Goal: Task Accomplishment & Management: Use online tool/utility

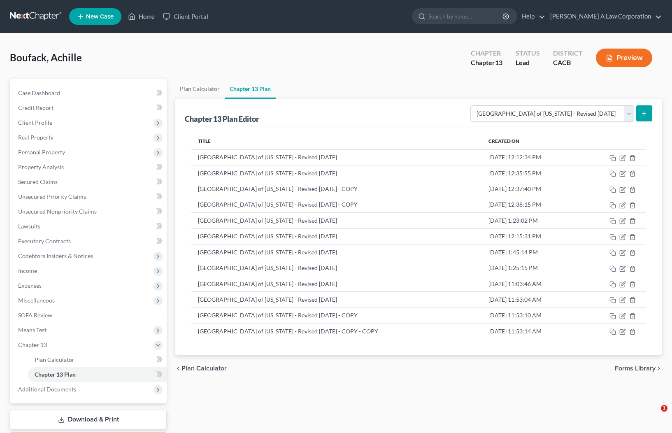
select select "1"
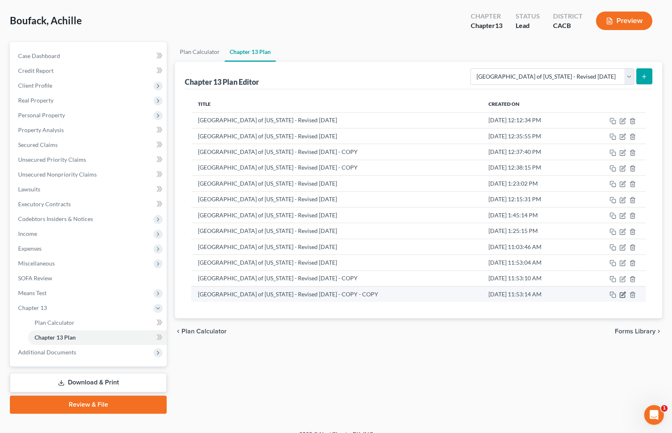
click at [622, 294] on icon "button" at bounding box center [624, 294] width 4 height 4
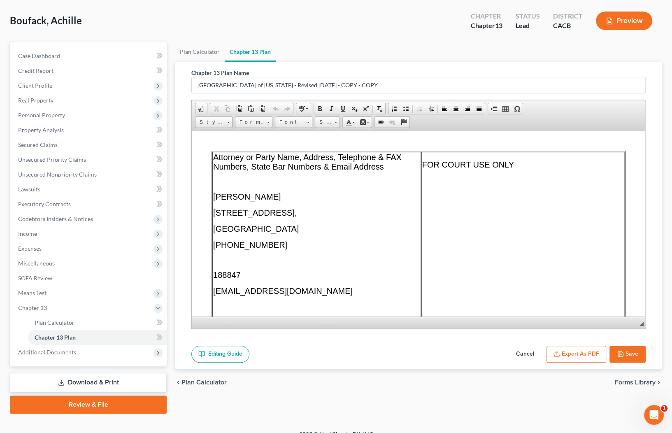
click at [280, 199] on p "[PERSON_NAME]" at bounding box center [316, 196] width 207 height 9
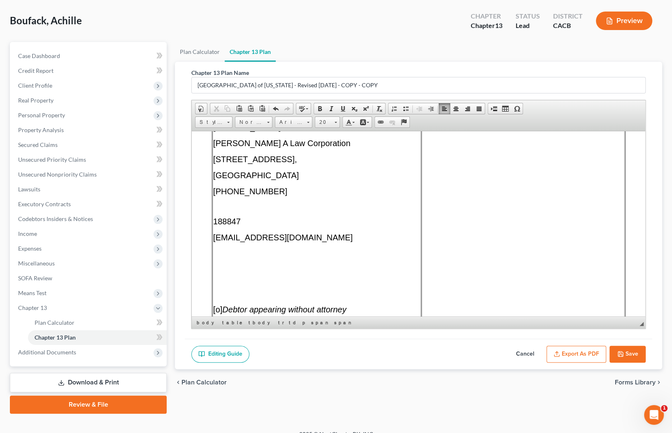
scroll to position [75, 0]
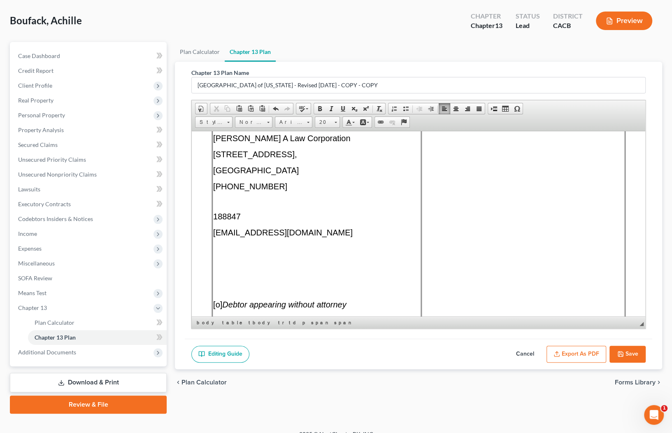
click at [257, 201] on p at bounding box center [316, 201] width 207 height 7
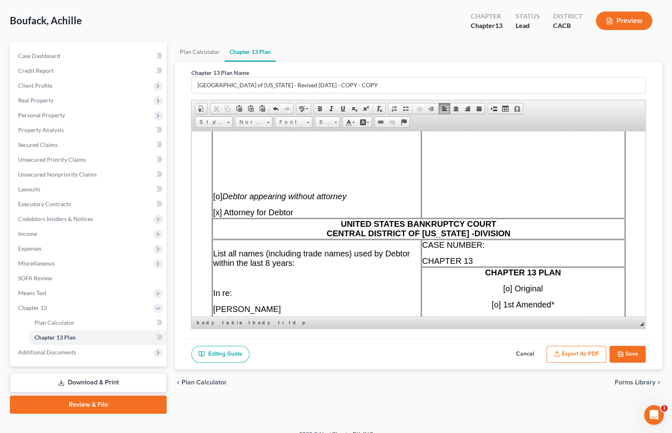
scroll to position [187, 0]
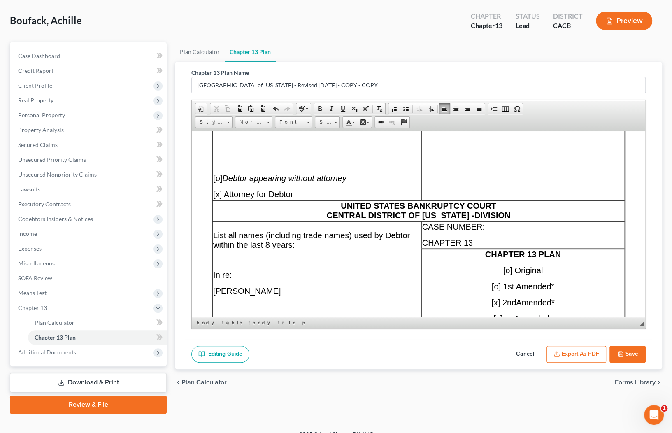
click at [503, 273] on span "[" at bounding box center [504, 270] width 2 height 9
click at [502, 231] on p "CASE NUMBER:" at bounding box center [523, 226] width 202 height 9
click at [505, 231] on p "CASE NUMBER:" at bounding box center [523, 226] width 202 height 9
drag, startPoint x: 514, startPoint y: 234, endPoint x: 482, endPoint y: 234, distance: 31.7
click at [482, 231] on p "CASE NUMBER: 6:25-bk-15290-SY" at bounding box center [523, 226] width 202 height 9
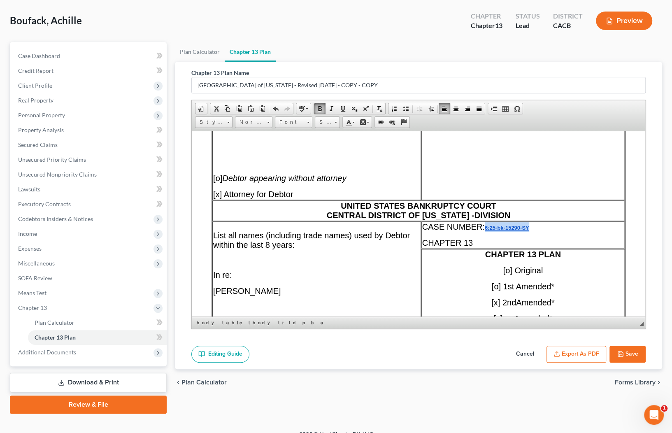
click at [317, 108] on span at bounding box center [320, 108] width 7 height 7
click at [342, 106] on span at bounding box center [343, 108] width 7 height 7
click at [325, 119] on span "Size" at bounding box center [323, 122] width 16 height 11
click at [324, 178] on link "11" at bounding box center [339, 175] width 47 height 11
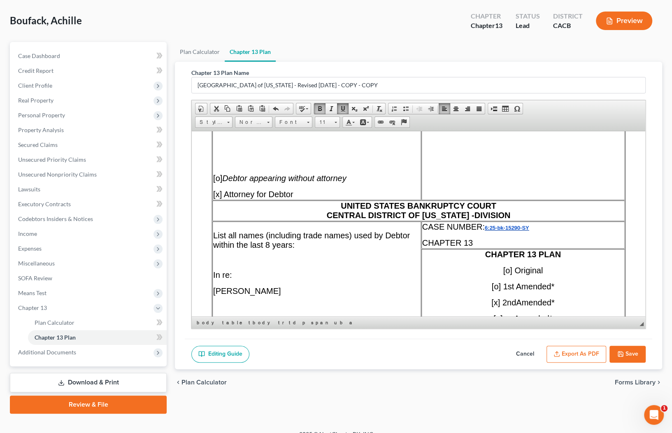
click at [342, 107] on span at bounding box center [343, 108] width 7 height 7
click at [314, 107] on link "Bold" at bounding box center [320, 108] width 12 height 11
click at [509, 241] on td "CASE NUMBER: 6:25-bk-15290-SY CHAPTER 13" at bounding box center [523, 234] width 203 height 27
click at [495, 244] on td "CASE NUMBER: 6:25-bk-15290-SY CHAPTER 13" at bounding box center [523, 234] width 203 height 27
click at [481, 231] on span "CASE NUMBER:" at bounding box center [453, 226] width 63 height 9
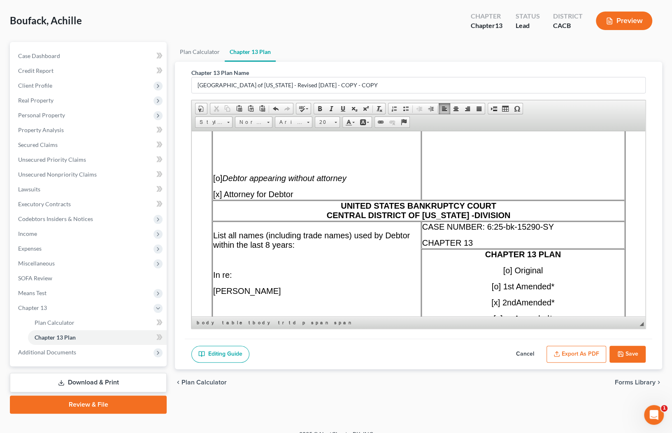
click at [393, 183] on p "[o] Debtor appearing without attorney" at bounding box center [316, 177] width 207 height 9
click at [627, 351] on button "Save" at bounding box center [628, 354] width 36 height 17
select select "1"
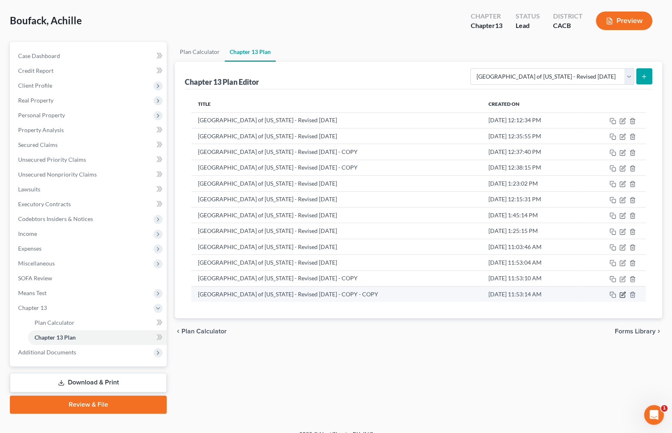
click at [624, 296] on icon "button" at bounding box center [623, 294] width 7 height 7
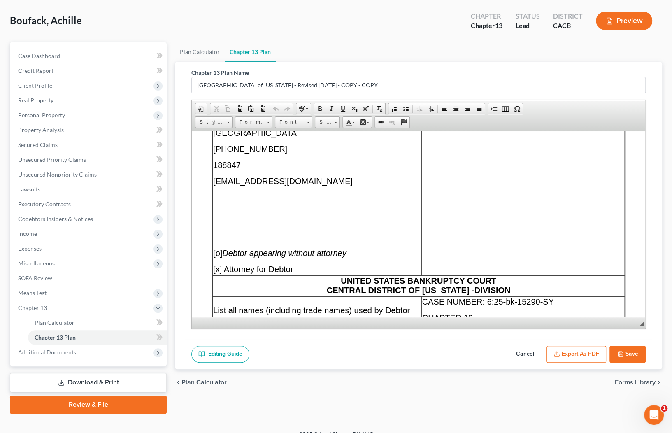
scroll to position [75, 0]
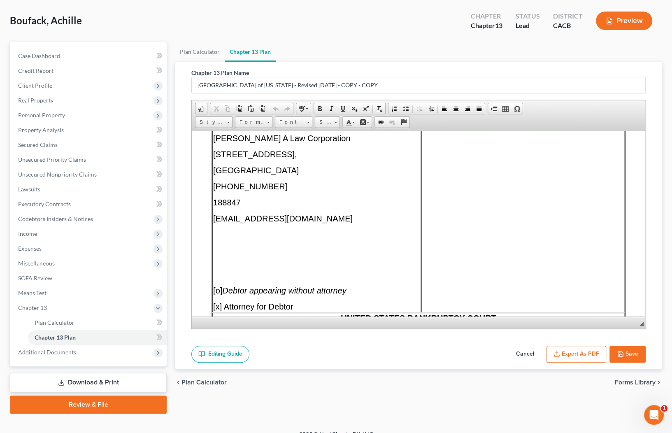
click at [571, 356] on button "Export as PDF" at bounding box center [577, 354] width 60 height 17
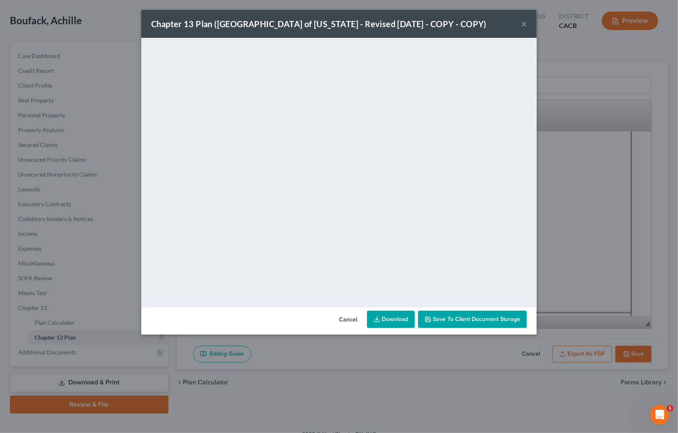
click at [523, 24] on button "×" at bounding box center [524, 24] width 6 height 10
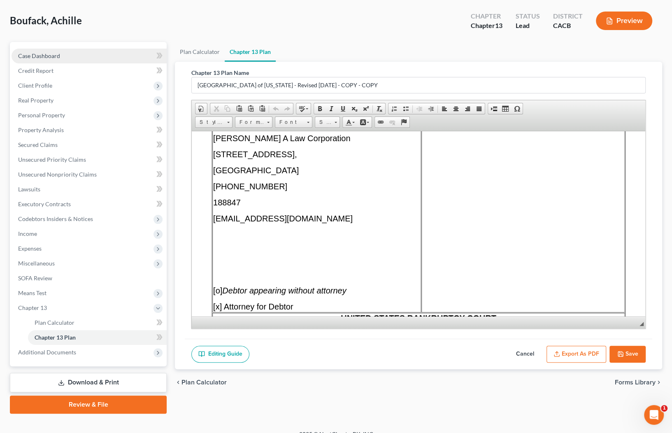
click at [33, 58] on link "Case Dashboard" at bounding box center [89, 56] width 155 height 15
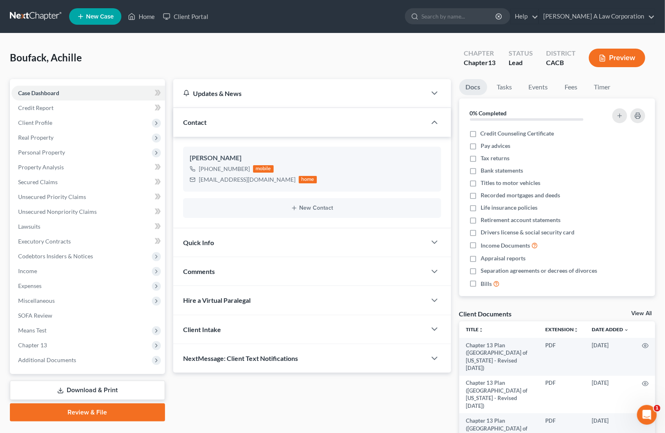
click at [355, 46] on div "Boufack, Achille Upgraded Chapter Chapter 13 Status Lead District CACB Preview" at bounding box center [332, 61] width 645 height 36
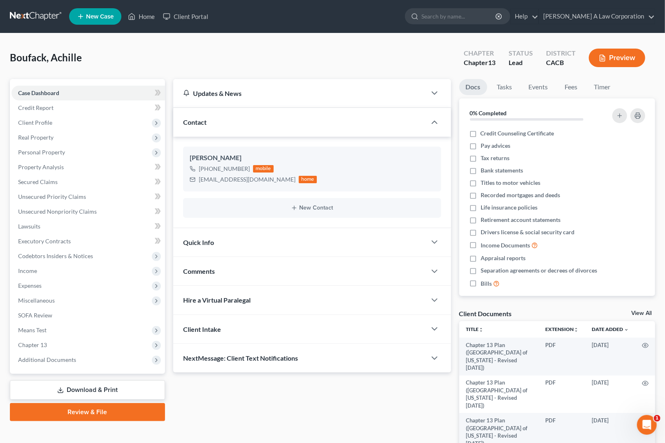
click at [273, 59] on div "Boufack, Achille Upgraded Chapter Chapter 13 Status Lead District CACB Preview" at bounding box center [332, 61] width 645 height 36
drag, startPoint x: 225, startPoint y: 179, endPoint x: 251, endPoint y: 180, distance: 26.0
click at [251, 180] on div "[EMAIL_ADDRESS][DOMAIN_NAME] home" at bounding box center [253, 179] width 127 height 11
copy div "[EMAIL_ADDRESS][DOMAIN_NAME]"
click at [457, 325] on div "Docs Tasks Events Fees Timer 0% Completed Nothing here yet! Credit Counseling C…" at bounding box center [557, 289] width 204 height 420
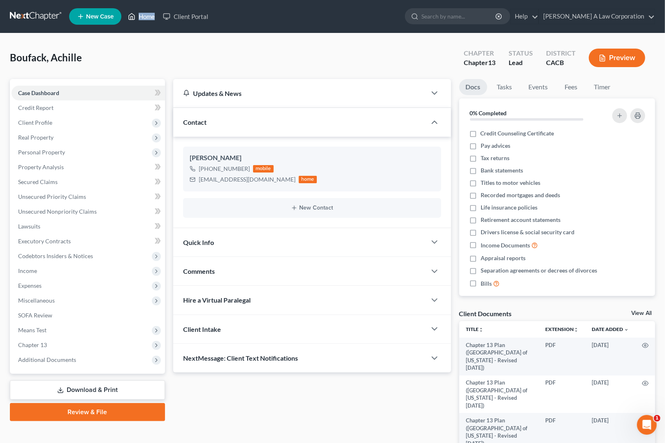
drag, startPoint x: 160, startPoint y: 29, endPoint x: 156, endPoint y: 12, distance: 17.3
click at [156, 12] on nav "Home New Case Client Portal [PERSON_NAME] A Law Corporation [EMAIL_ADDRESS][DOM…" at bounding box center [332, 16] width 665 height 33
click at [629, 114] on div at bounding box center [618, 116] width 61 height 22
